Goal: Transaction & Acquisition: Obtain resource

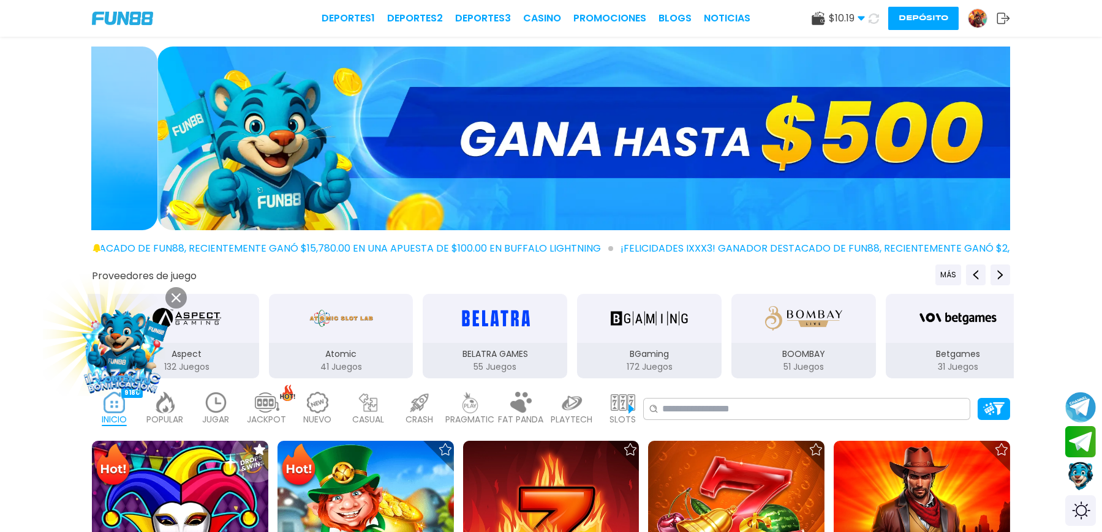
click at [180, 298] on icon at bounding box center [176, 298] width 9 height 9
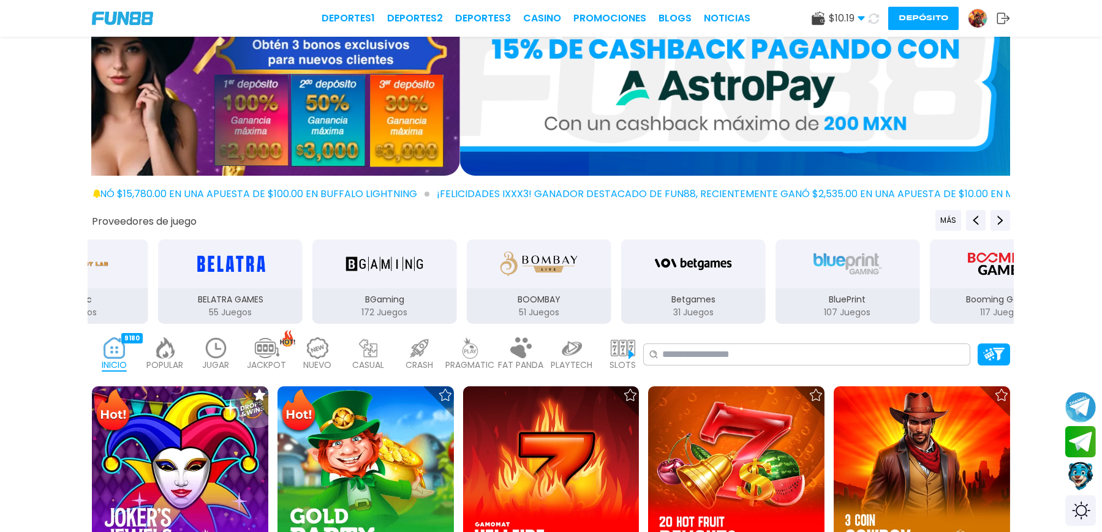
scroll to position [81, 0]
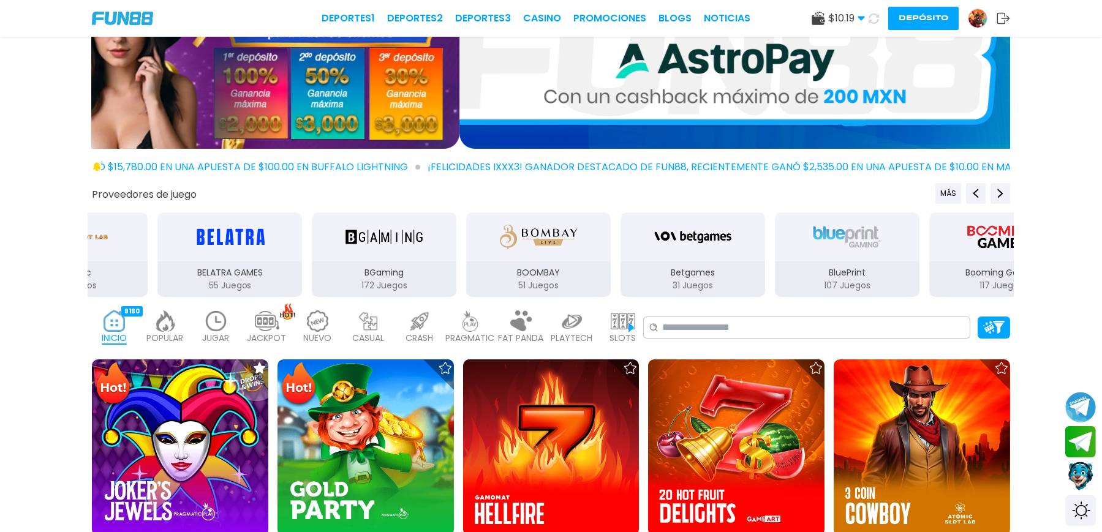
click at [229, 311] on img at bounding box center [216, 321] width 25 height 21
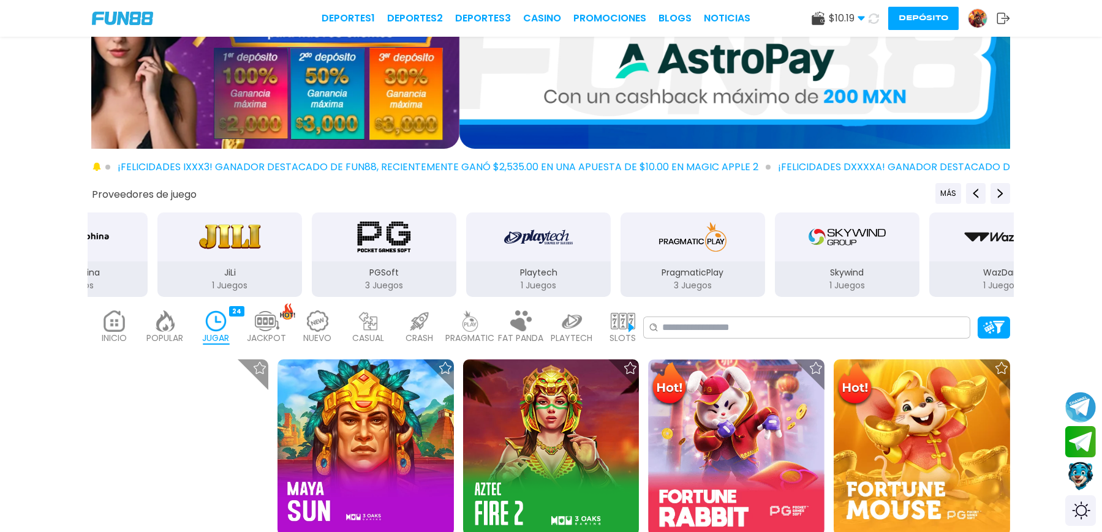
click at [858, 17] on use at bounding box center [861, 19] width 7 height 4
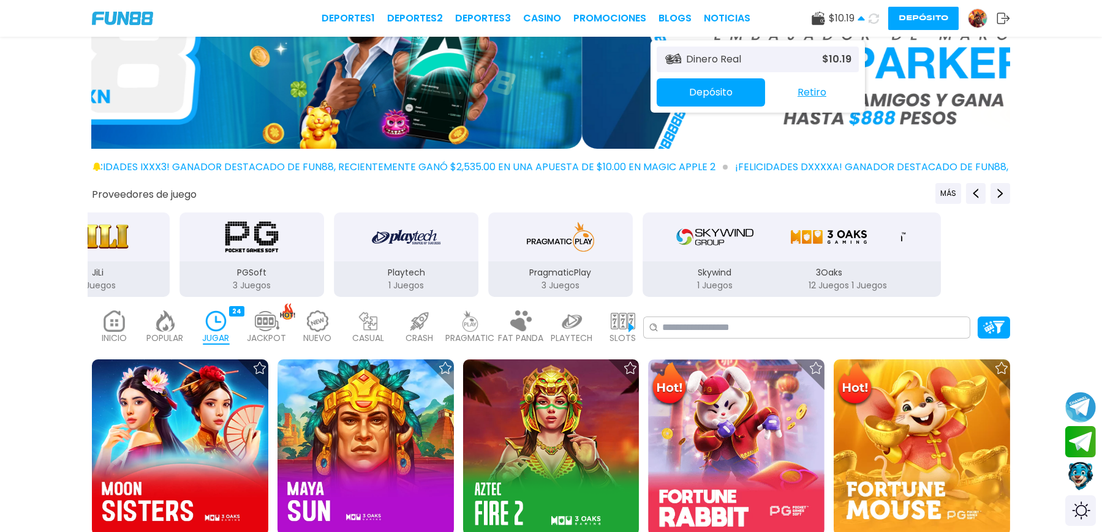
click at [858, 17] on use at bounding box center [861, 18] width 7 height 4
click at [858, 17] on icon at bounding box center [861, 18] width 7 height 7
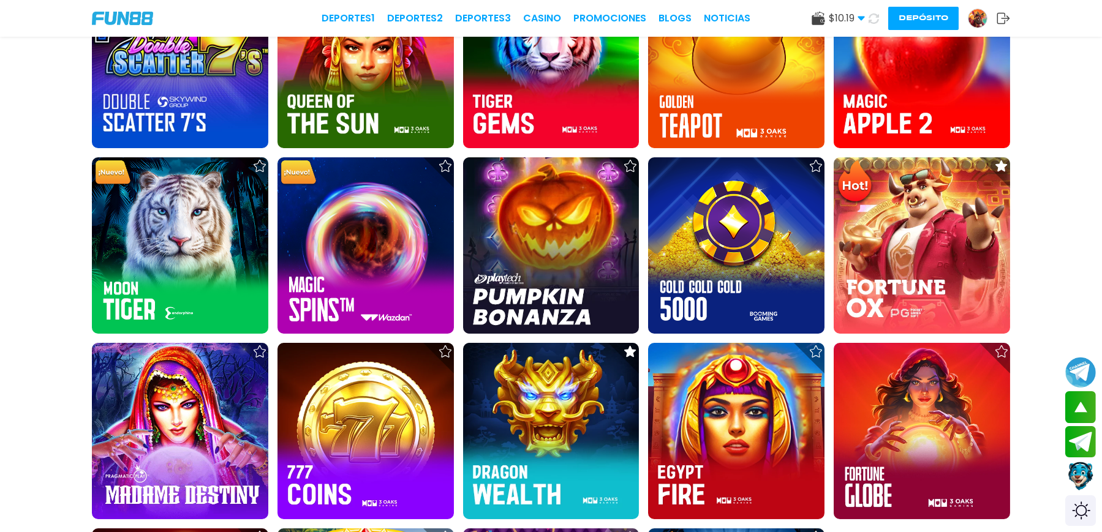
scroll to position [735, 0]
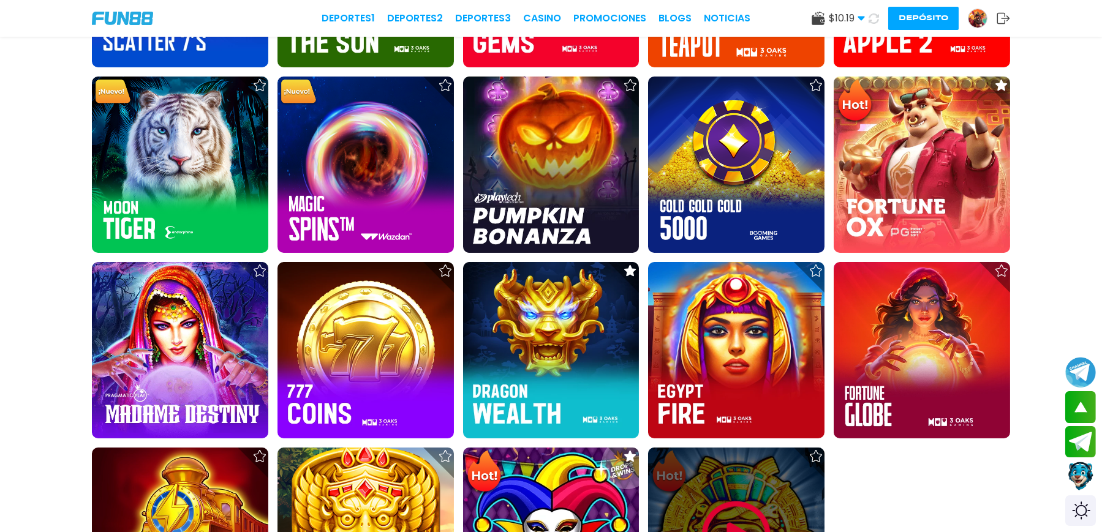
click at [720, 499] on img at bounding box center [737, 536] width 74 height 74
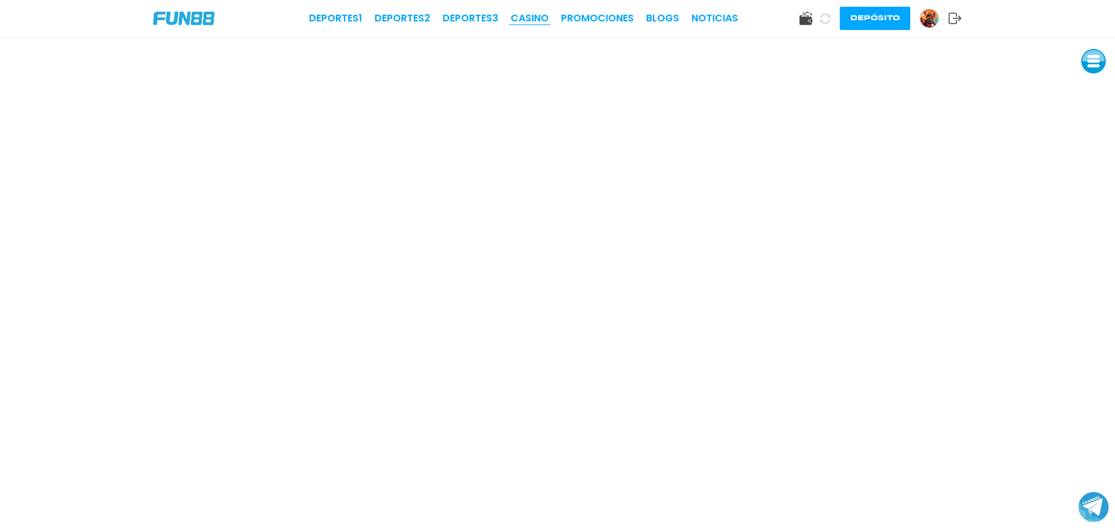
click at [544, 18] on link "CASINO" at bounding box center [529, 18] width 38 height 15
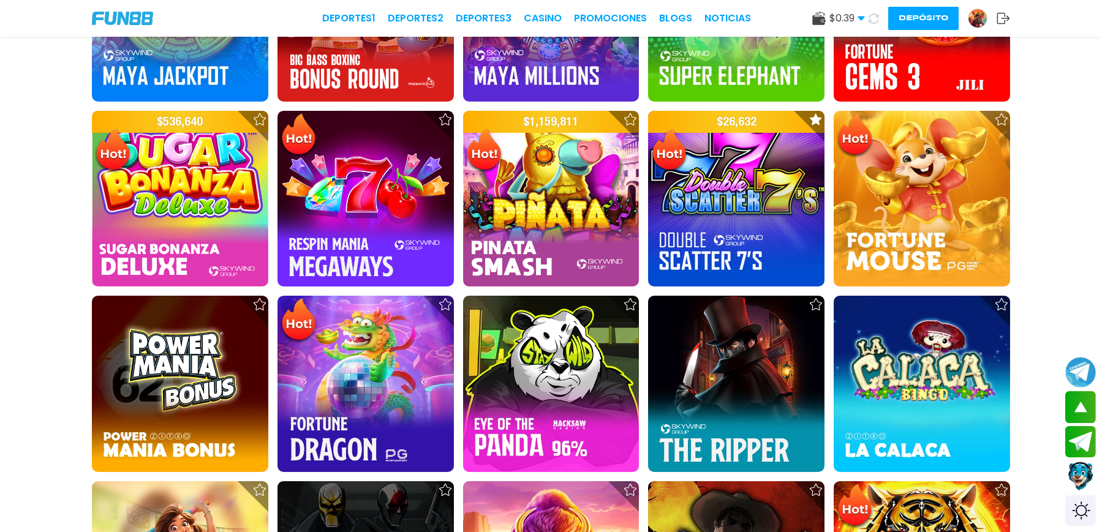
scroll to position [1471, 0]
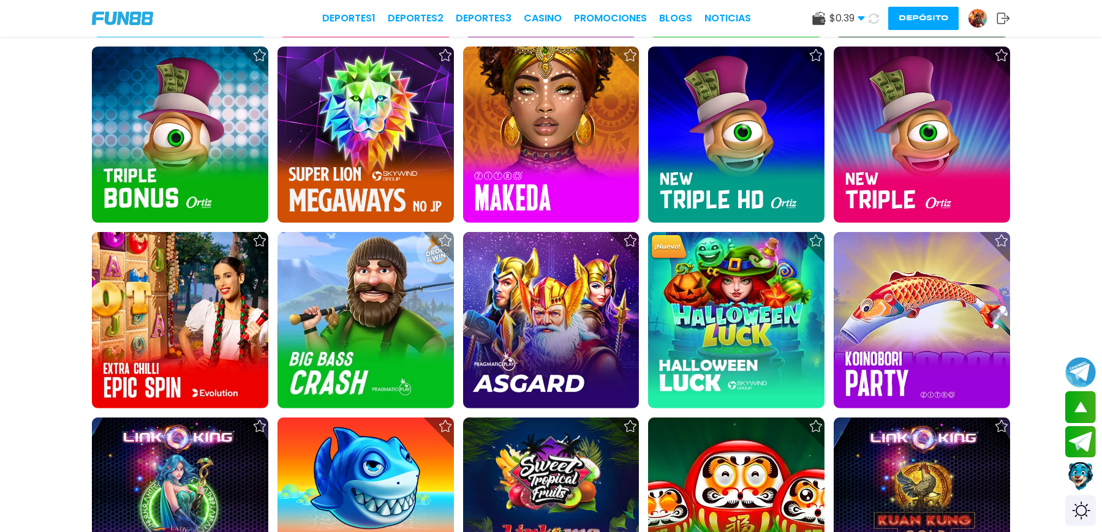
scroll to position [2859, 0]
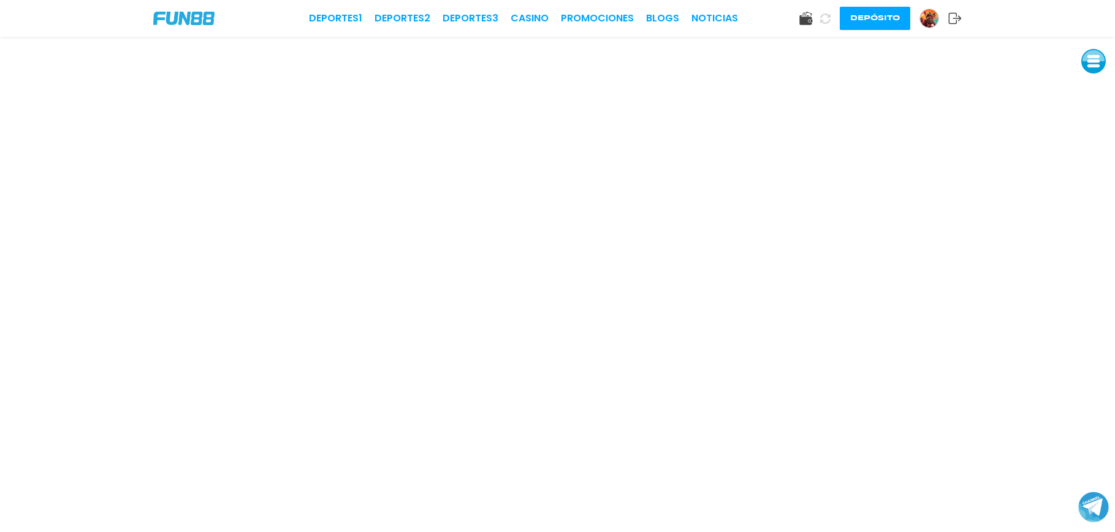
click at [521, 9] on div "Deportes 1 Deportes 2 Deportes 3 CASINO Promociones BLOGS NOTICIAS Depósito" at bounding box center [557, 18] width 1115 height 37
click at [538, 17] on link "CASINO" at bounding box center [529, 18] width 38 height 15
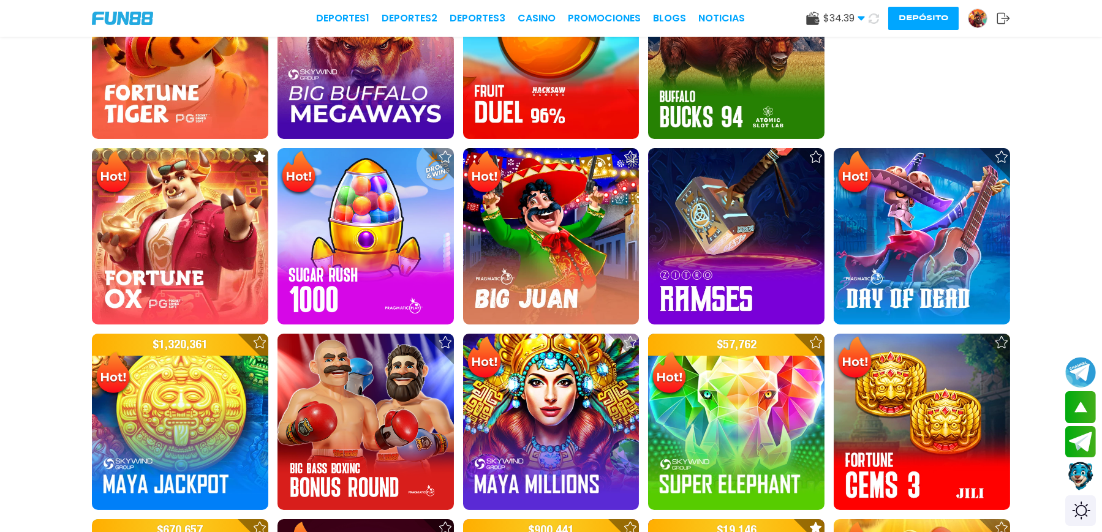
scroll to position [1062, 0]
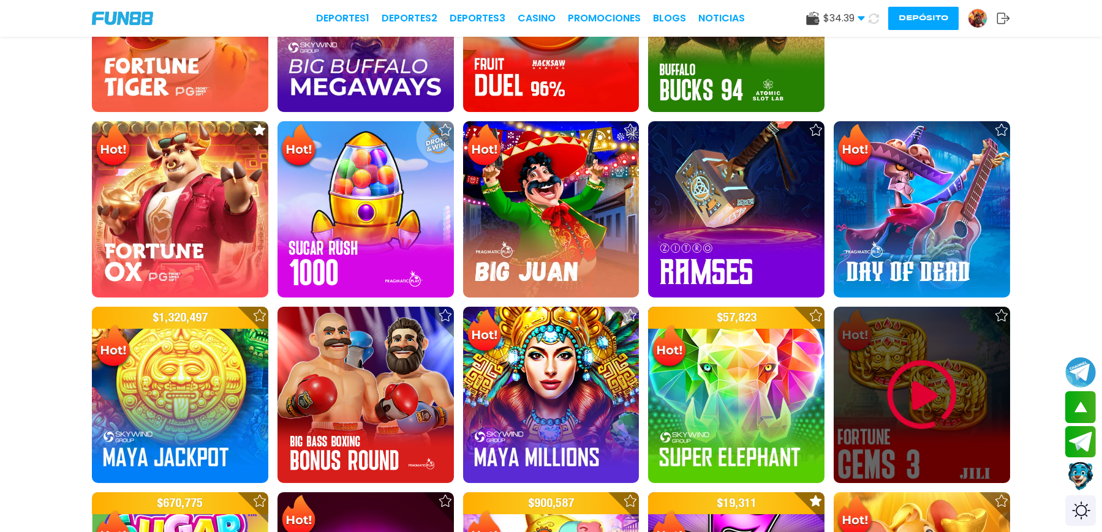
click at [885, 358] on img at bounding box center [922, 395] width 74 height 74
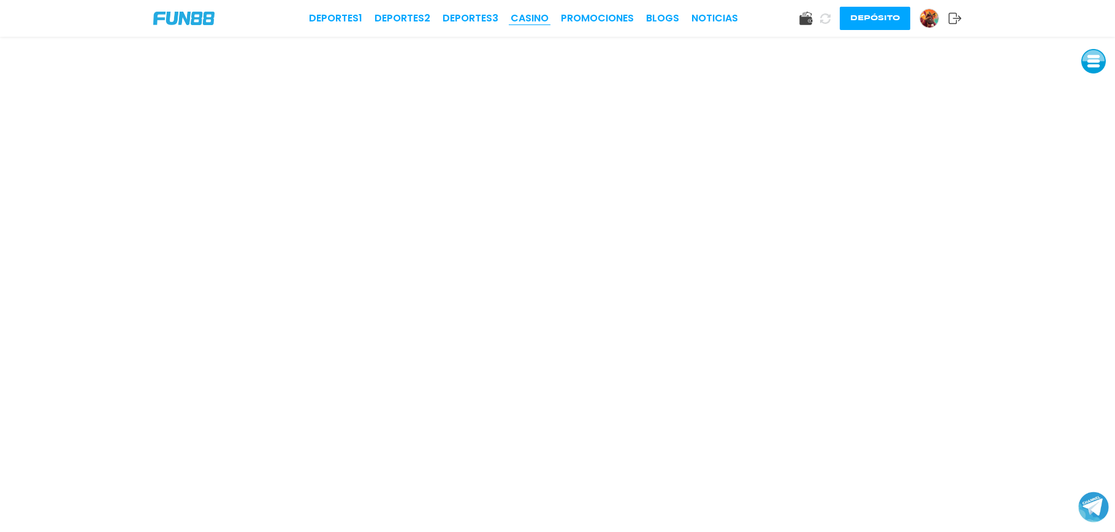
click at [533, 20] on link "CASINO" at bounding box center [529, 18] width 38 height 15
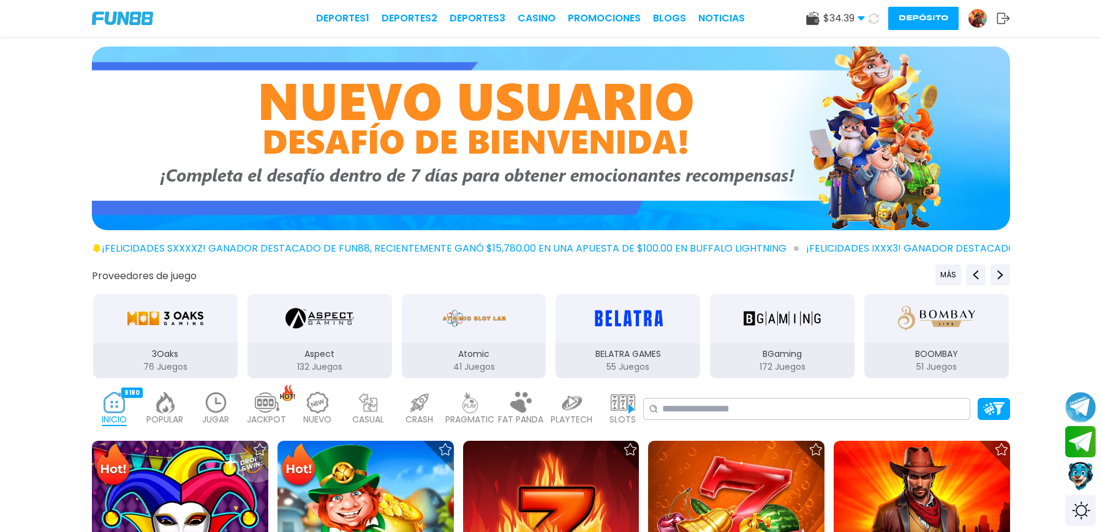
click at [969, 17] on img at bounding box center [978, 18] width 18 height 18
click at [969, 19] on img at bounding box center [978, 18] width 18 height 18
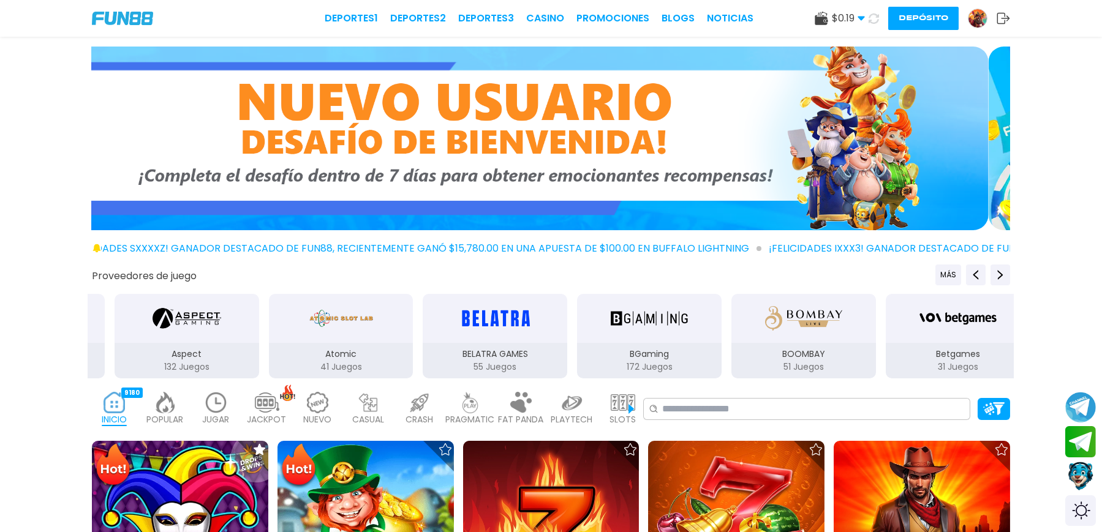
click at [969, 18] on img at bounding box center [978, 18] width 18 height 18
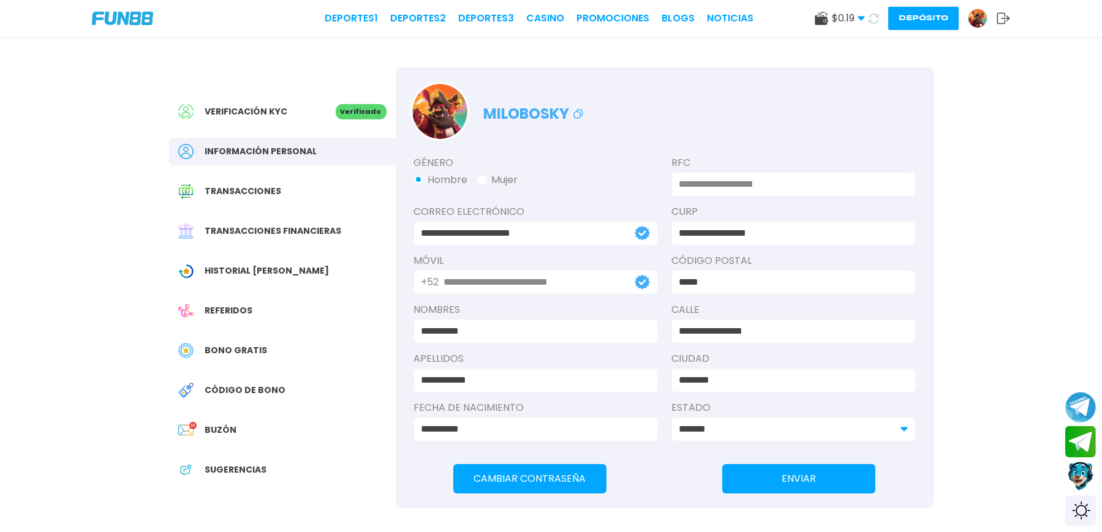
click at [233, 430] on span "Buzón" at bounding box center [221, 430] width 32 height 13
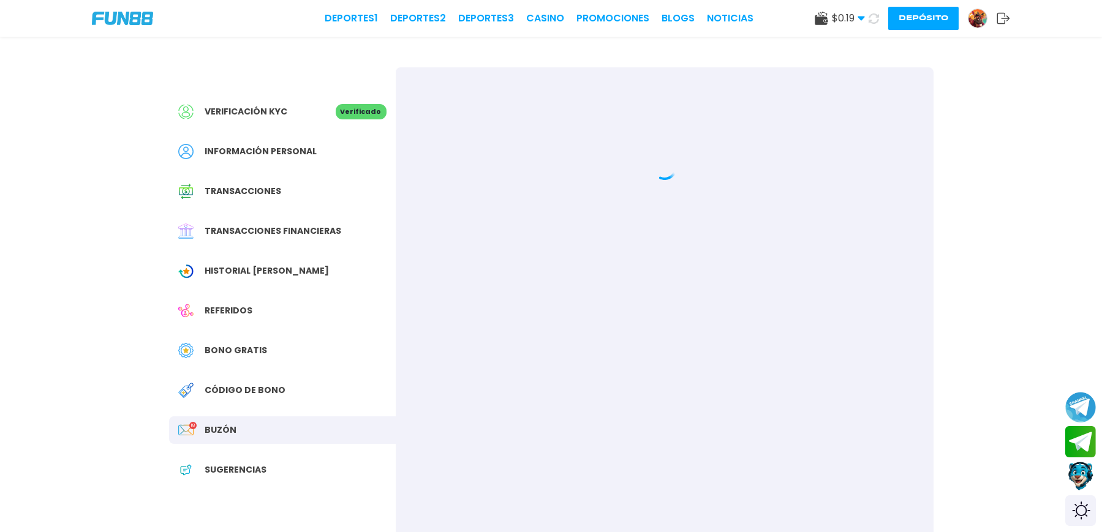
click at [232, 393] on span "Código de bono" at bounding box center [245, 390] width 81 height 13
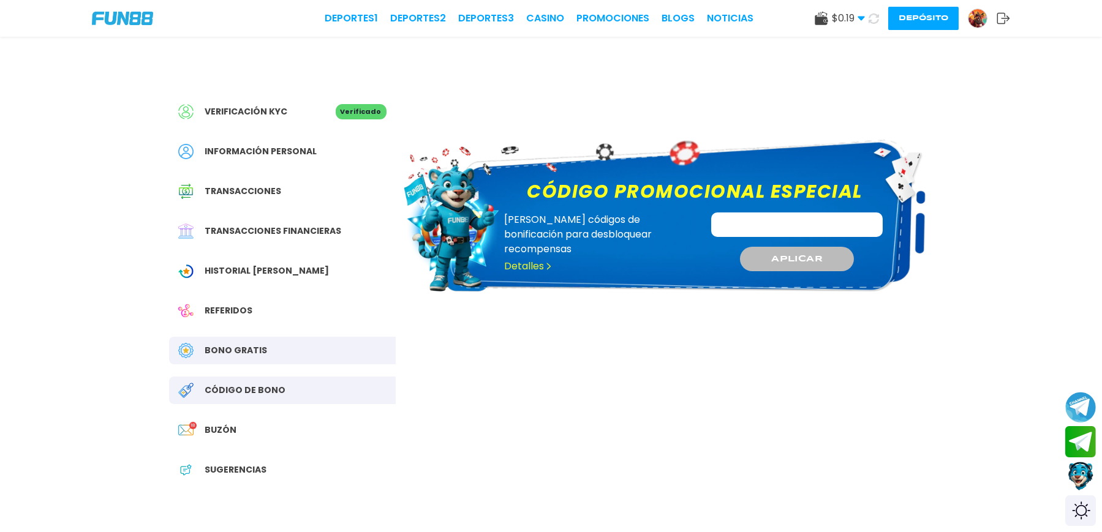
click at [240, 352] on span "Bono Gratis" at bounding box center [236, 350] width 63 height 13
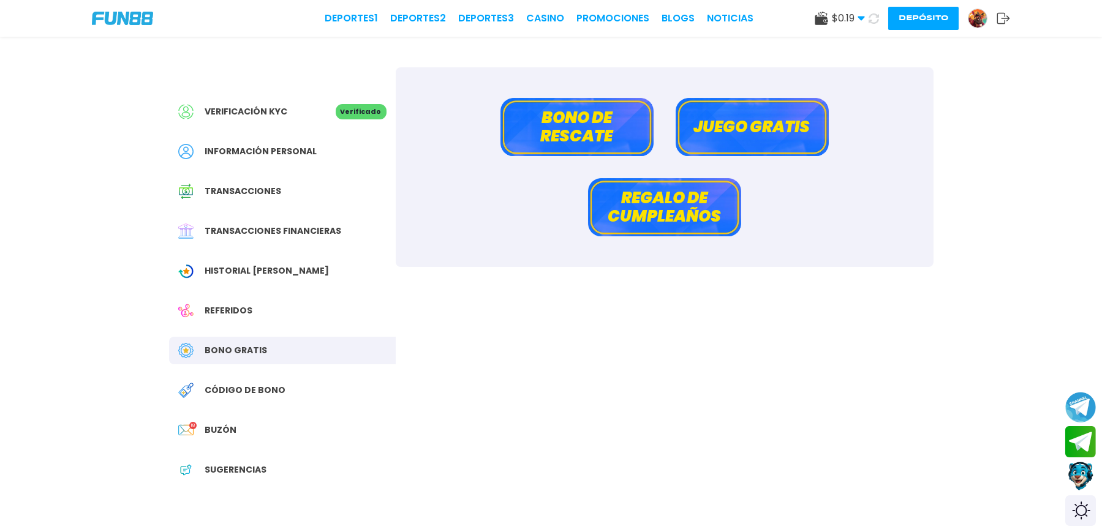
click at [607, 129] on button "Bono de rescate" at bounding box center [577, 127] width 153 height 58
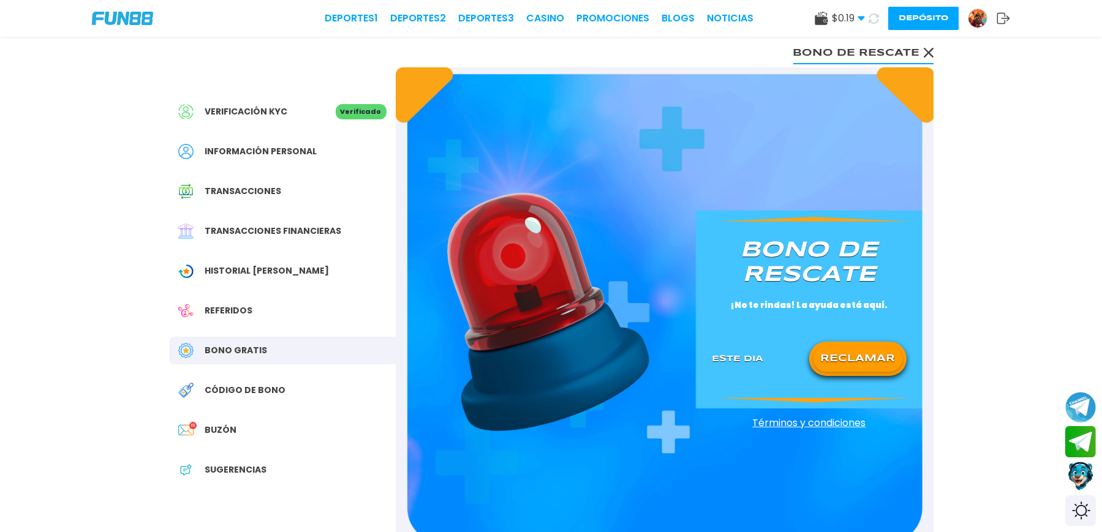
click at [857, 346] on div "RECLAMAR" at bounding box center [857, 359] width 97 height 34
click at [862, 349] on button "RECLAMAR" at bounding box center [858, 359] width 89 height 26
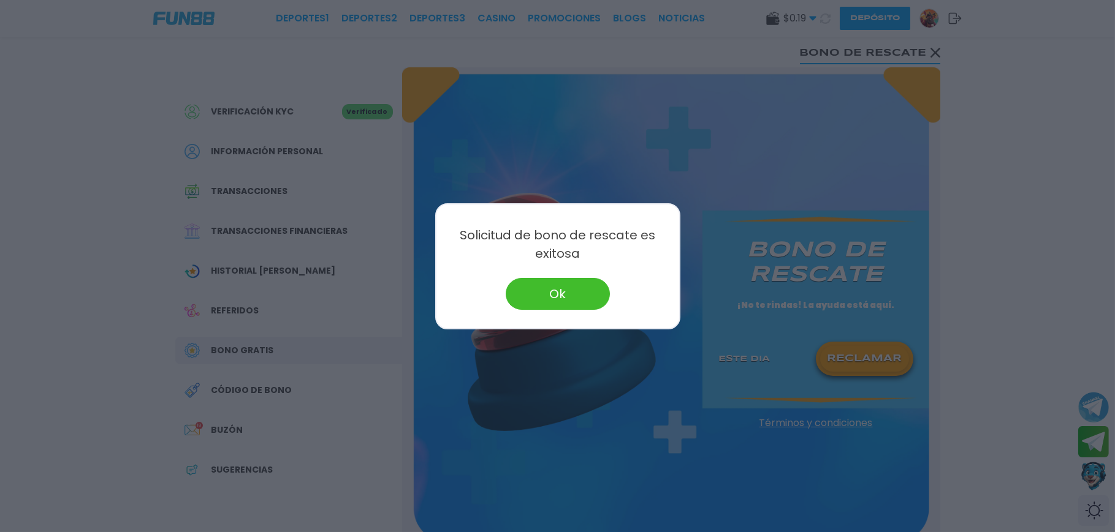
click at [548, 284] on button "Ok" at bounding box center [558, 294] width 104 height 32
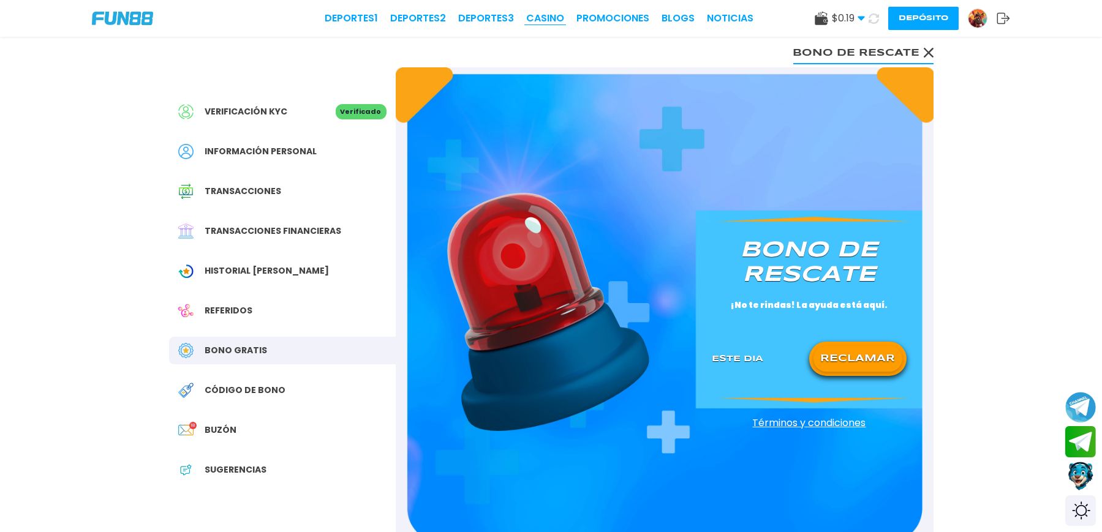
click at [526, 21] on link "CASINO" at bounding box center [545, 18] width 38 height 15
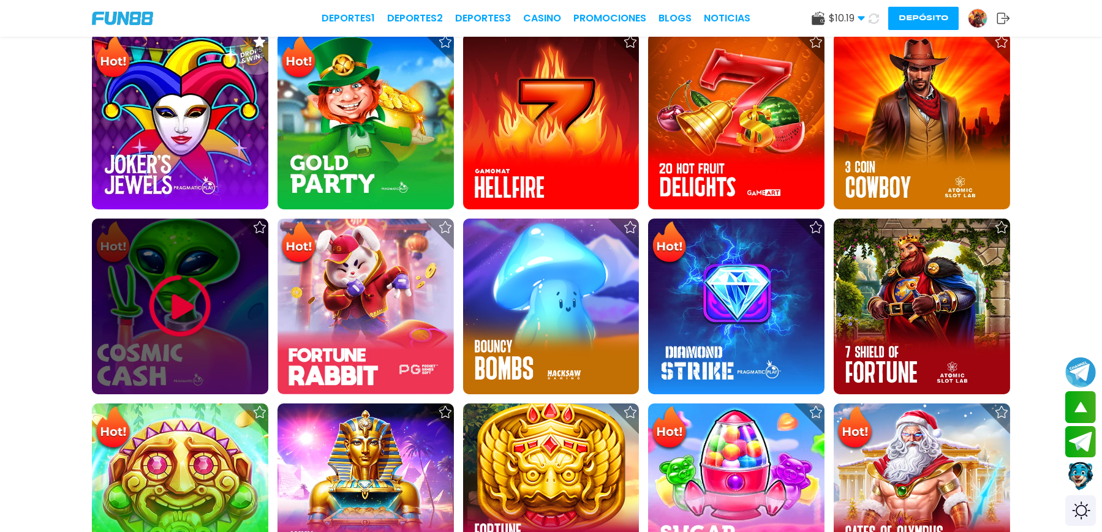
scroll to position [490, 0]
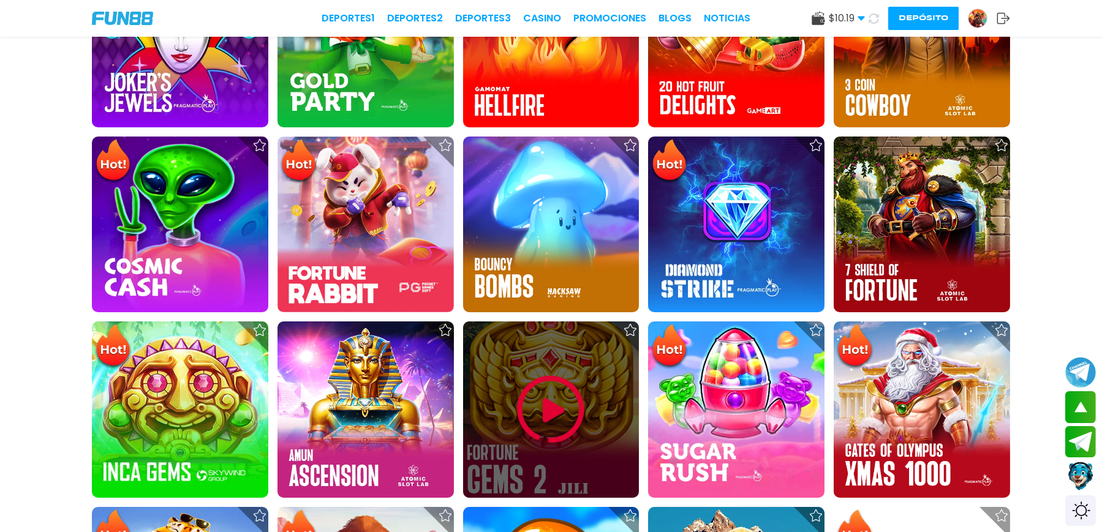
click at [570, 373] on img at bounding box center [551, 410] width 74 height 74
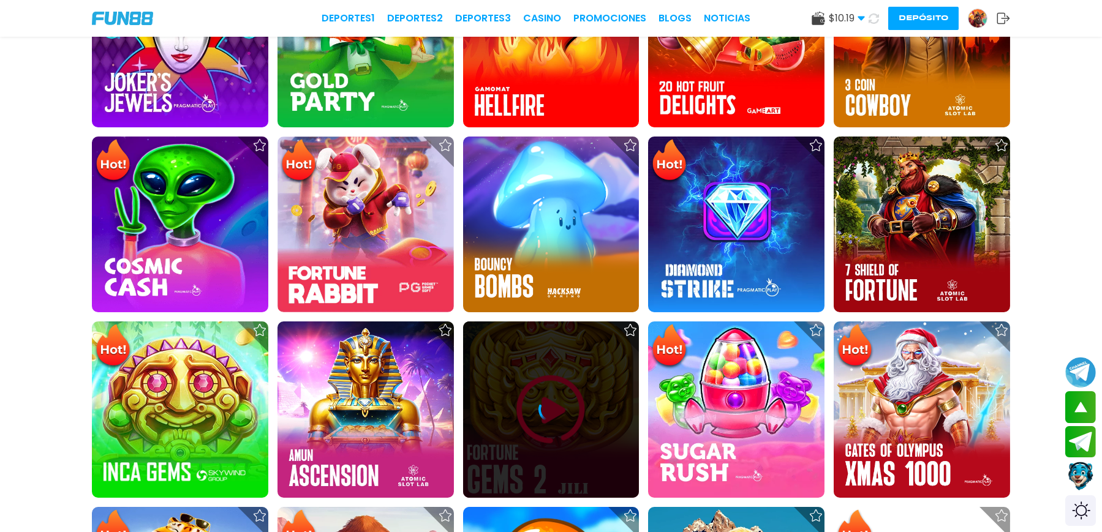
click at [549, 398] on icon at bounding box center [551, 410] width 25 height 25
